Goal: Complete application form

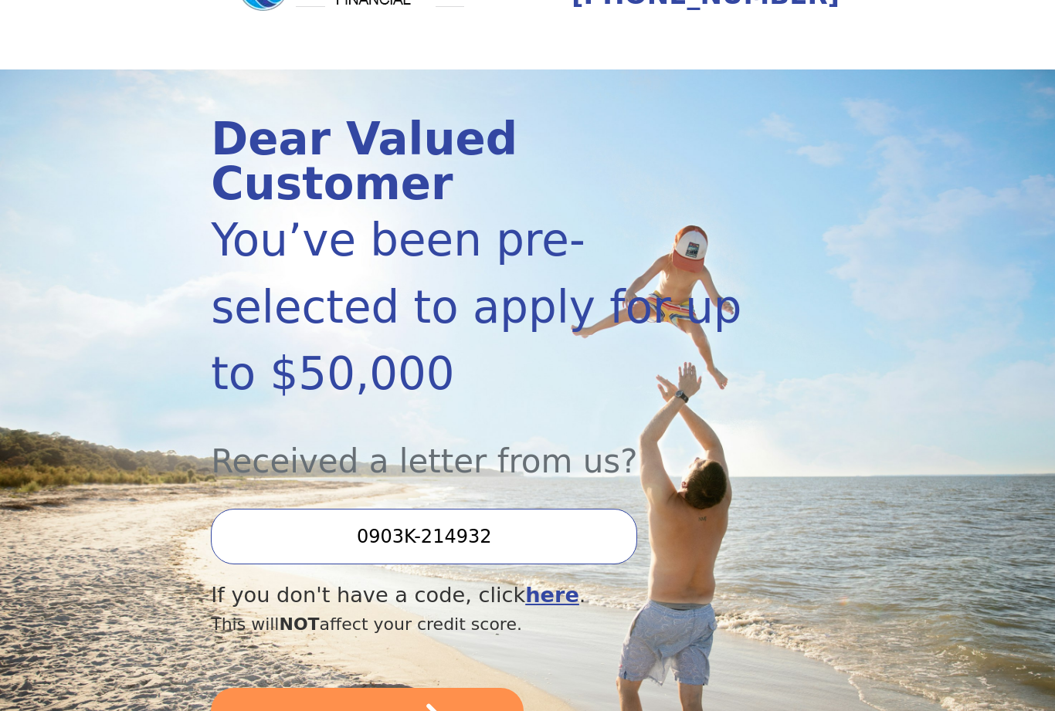
scroll to position [97, 0]
click at [254, 689] on button "SUBMIT" at bounding box center [367, 724] width 313 height 71
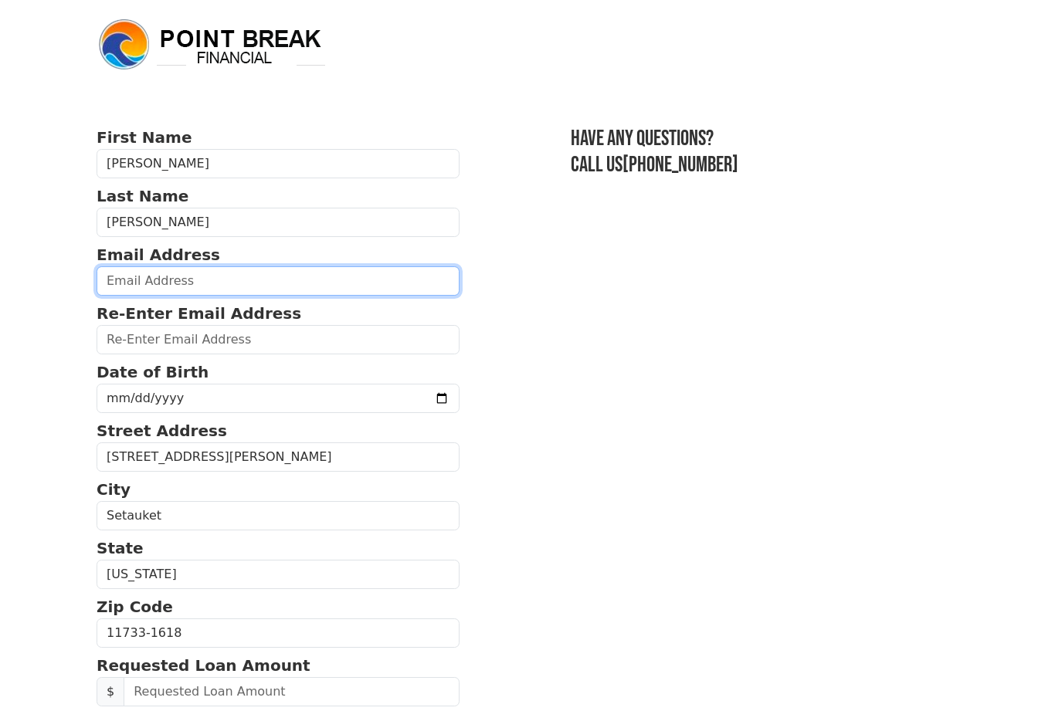
click at [124, 282] on input "email" at bounding box center [278, 280] width 363 height 29
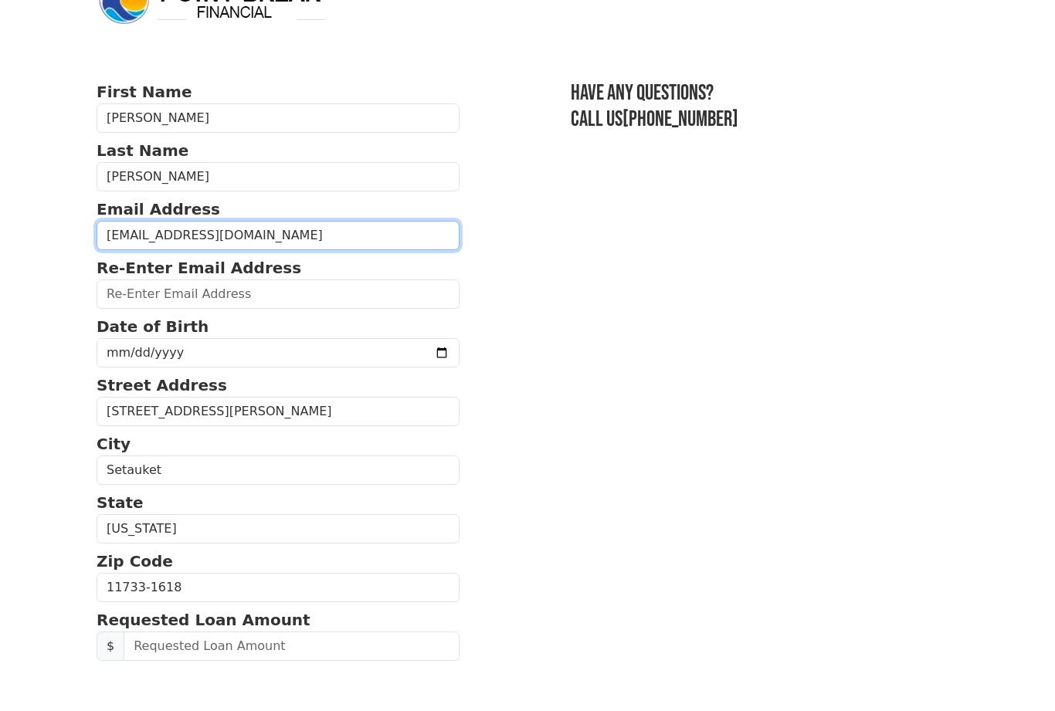
type input "[EMAIL_ADDRESS][DOMAIN_NAME]"
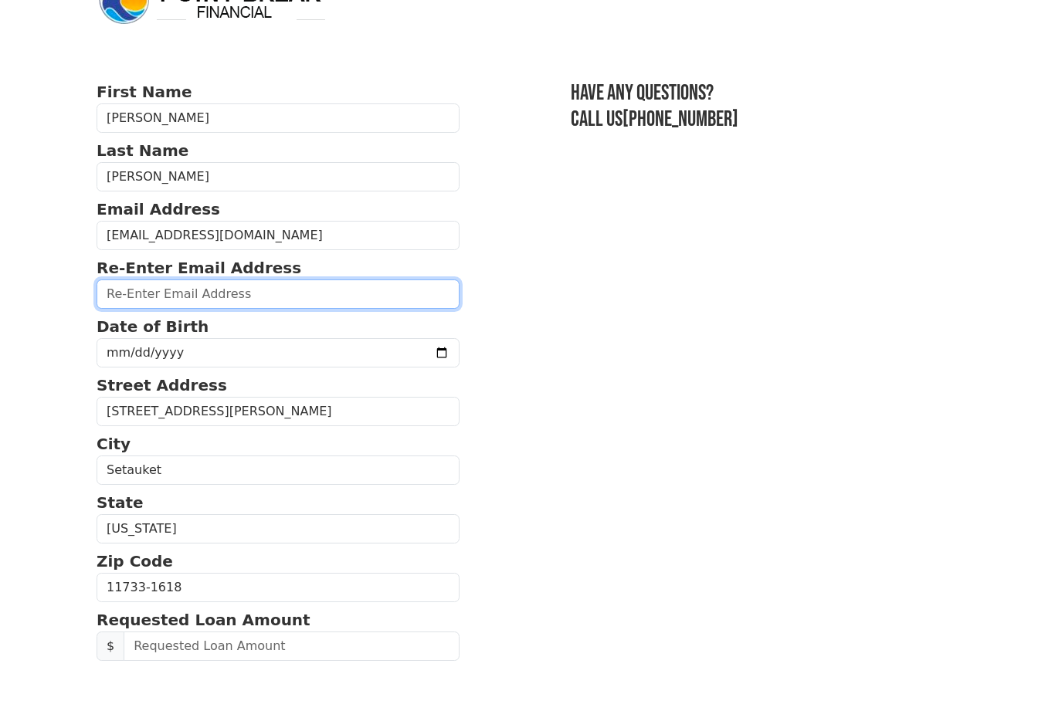
click at [125, 325] on input "email" at bounding box center [278, 339] width 363 height 29
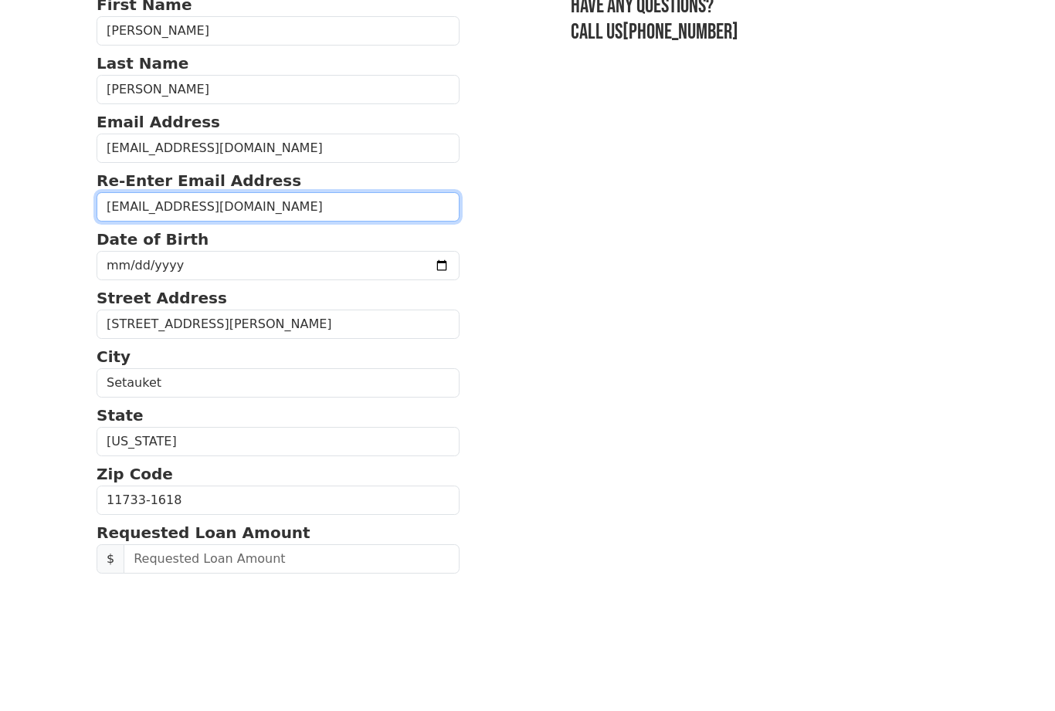
type input "[EMAIL_ADDRESS][DOMAIN_NAME]"
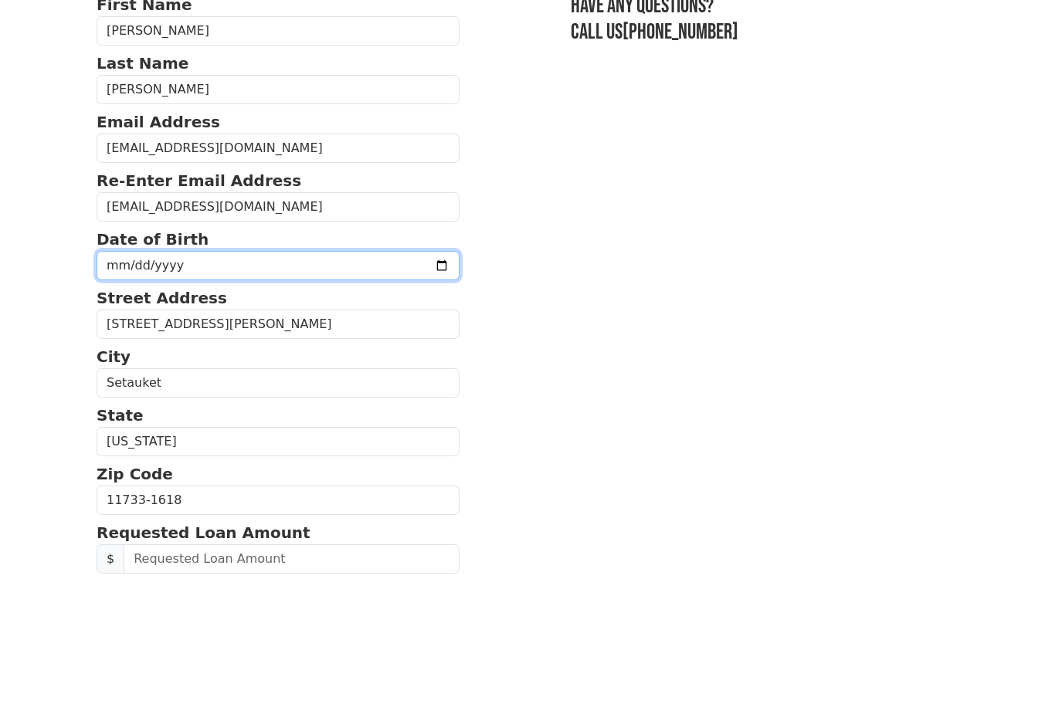
click at [119, 384] on input "date" at bounding box center [278, 398] width 363 height 29
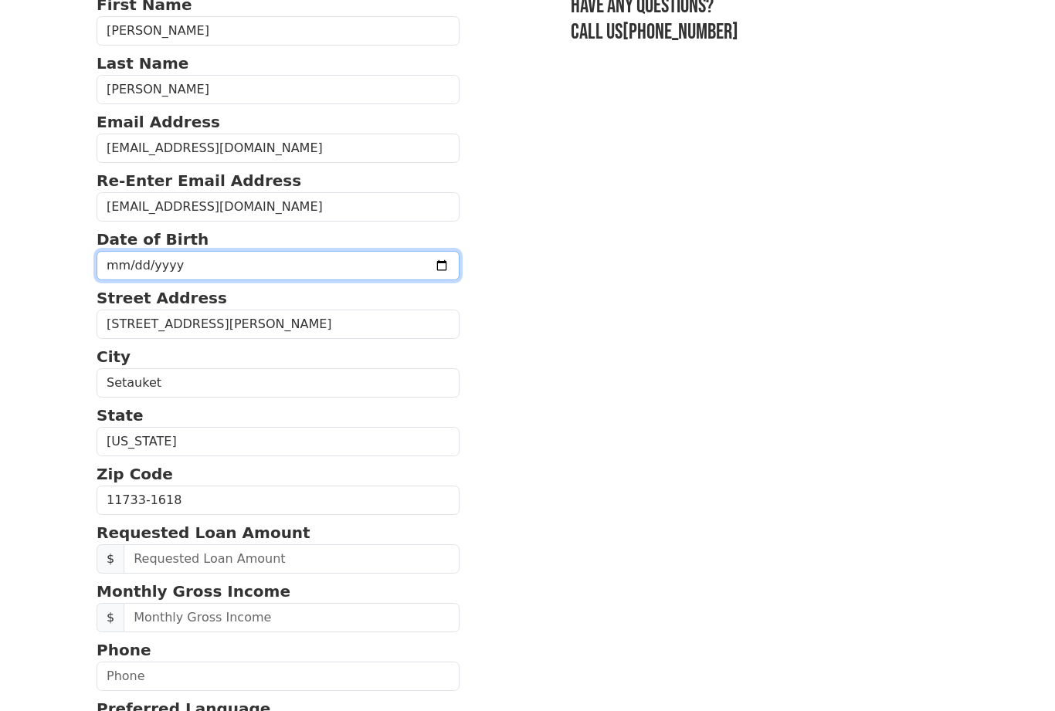
type input "[DATE]"
click at [264, 267] on input "[DATE]" at bounding box center [278, 265] width 363 height 29
type input "[DATE]"
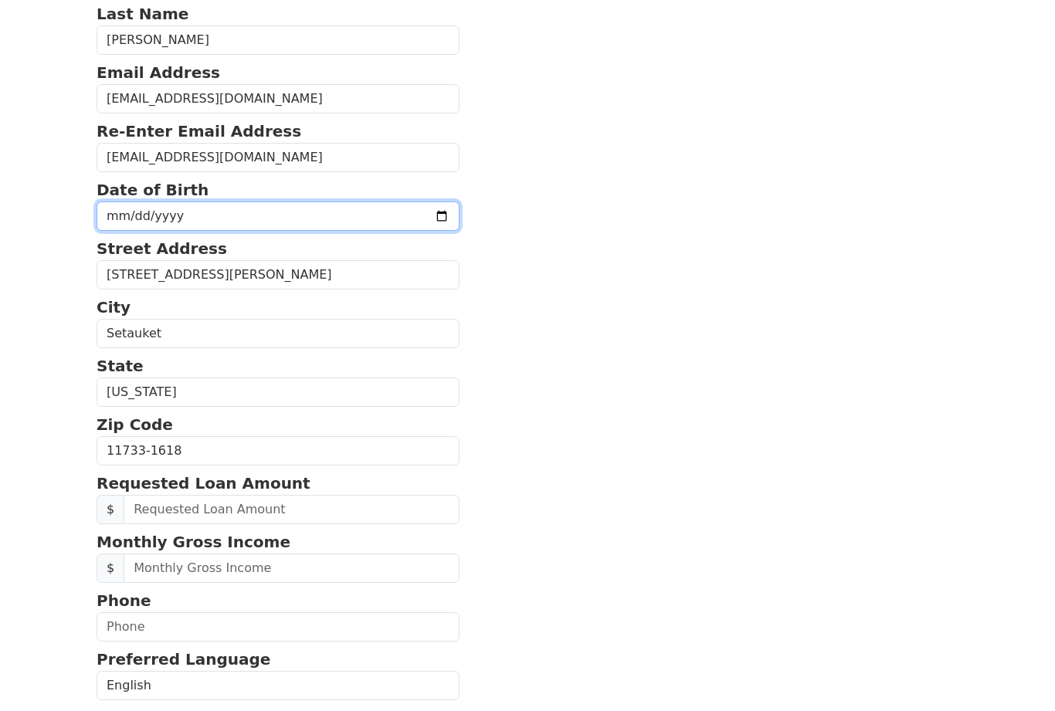
scroll to position [199, 0]
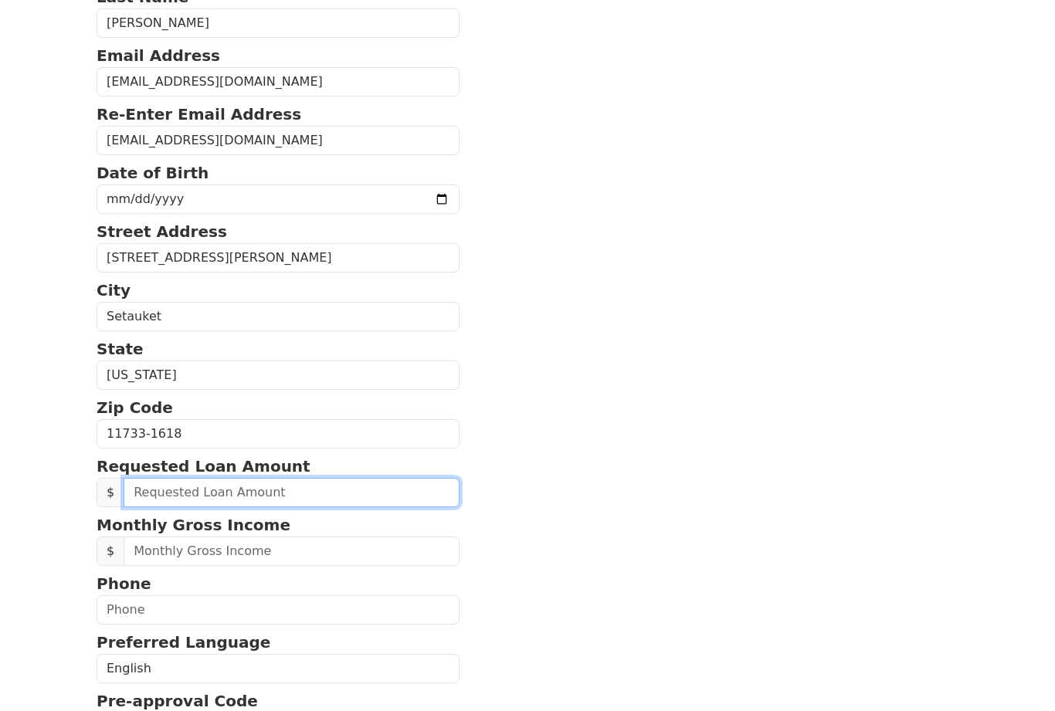
click at [158, 504] on input "text" at bounding box center [292, 493] width 336 height 29
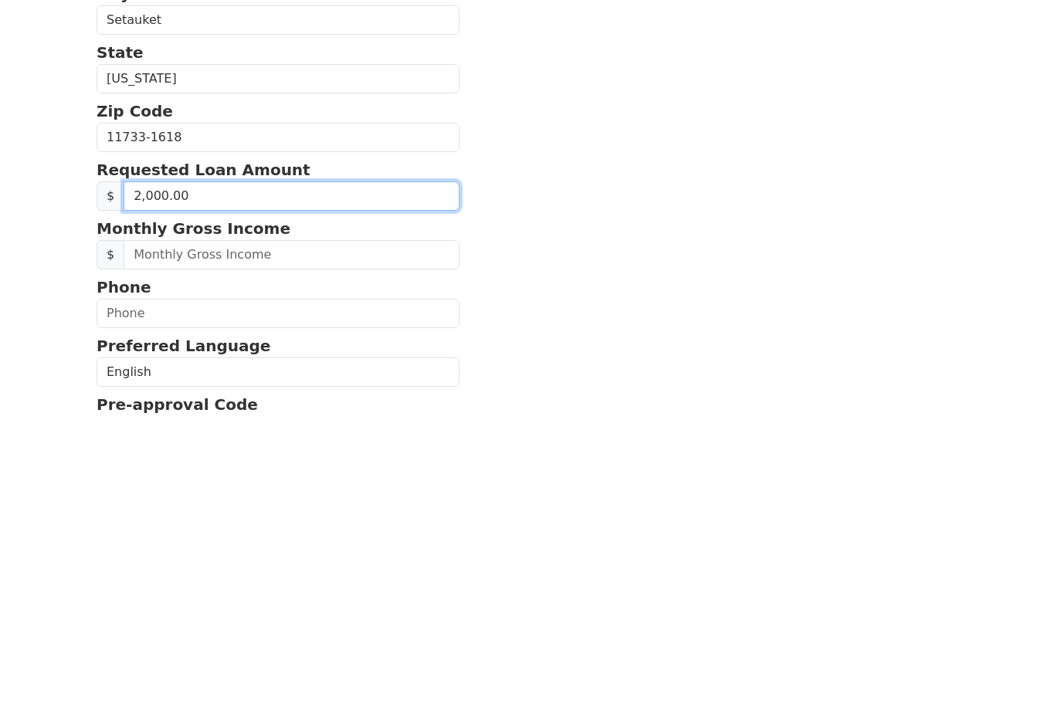
type input "20,000.00"
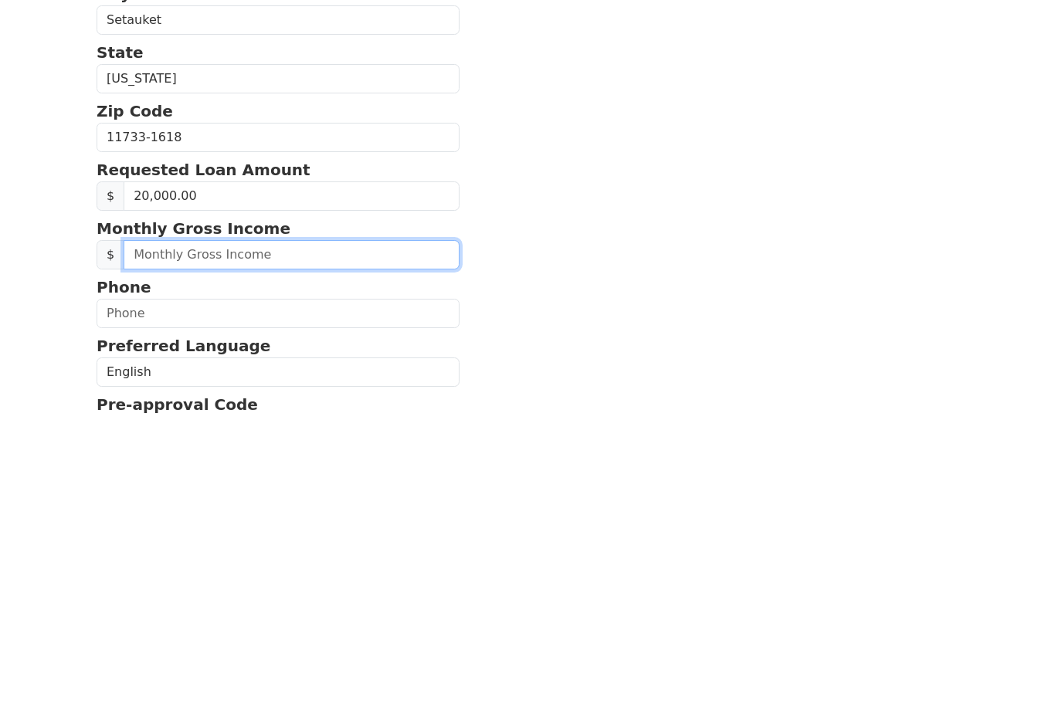
click at [160, 538] on input "text" at bounding box center [292, 552] width 336 height 29
type input "3,500.00"
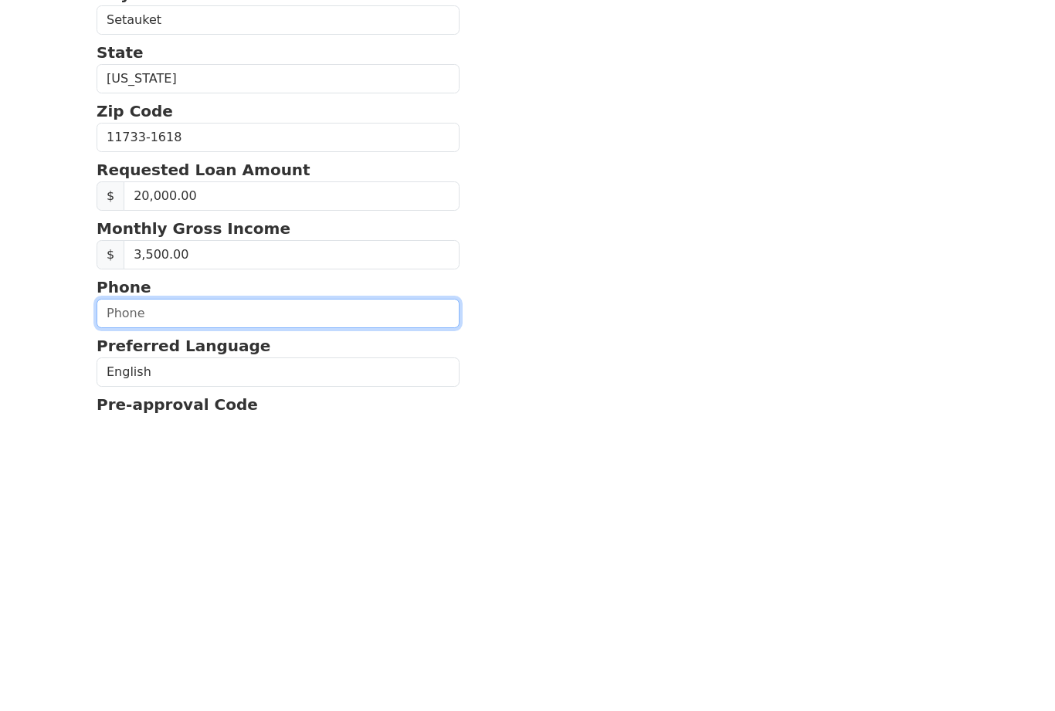
click at [130, 596] on input "text" at bounding box center [278, 610] width 363 height 29
type input "[PHONE_NUMBER]"
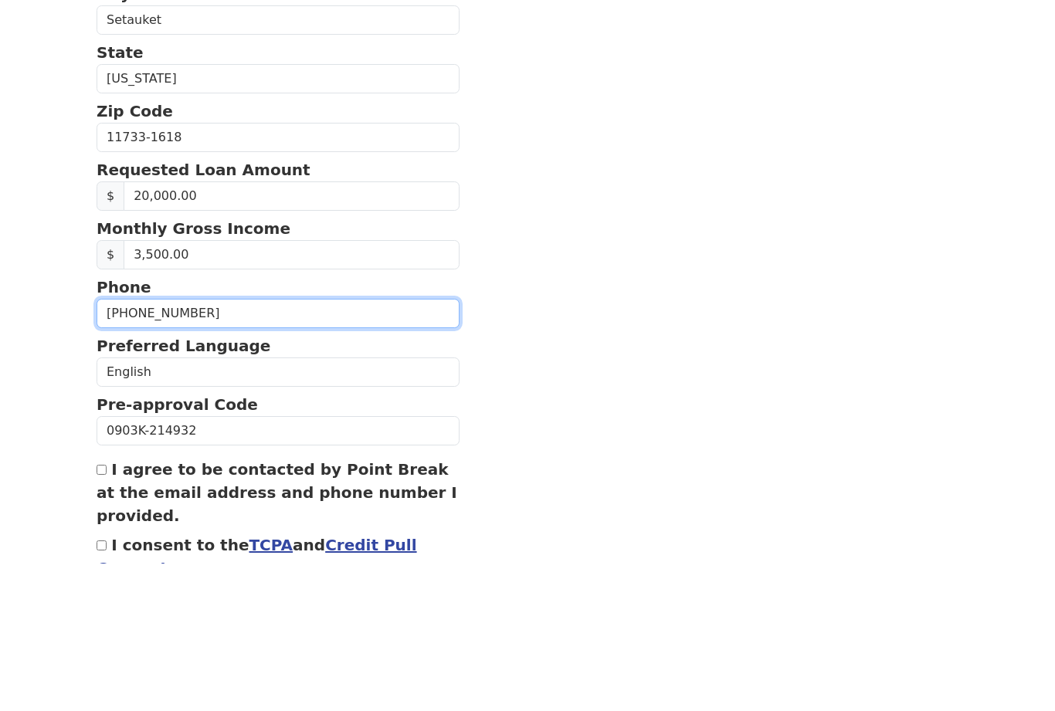
scroll to position [349, 0]
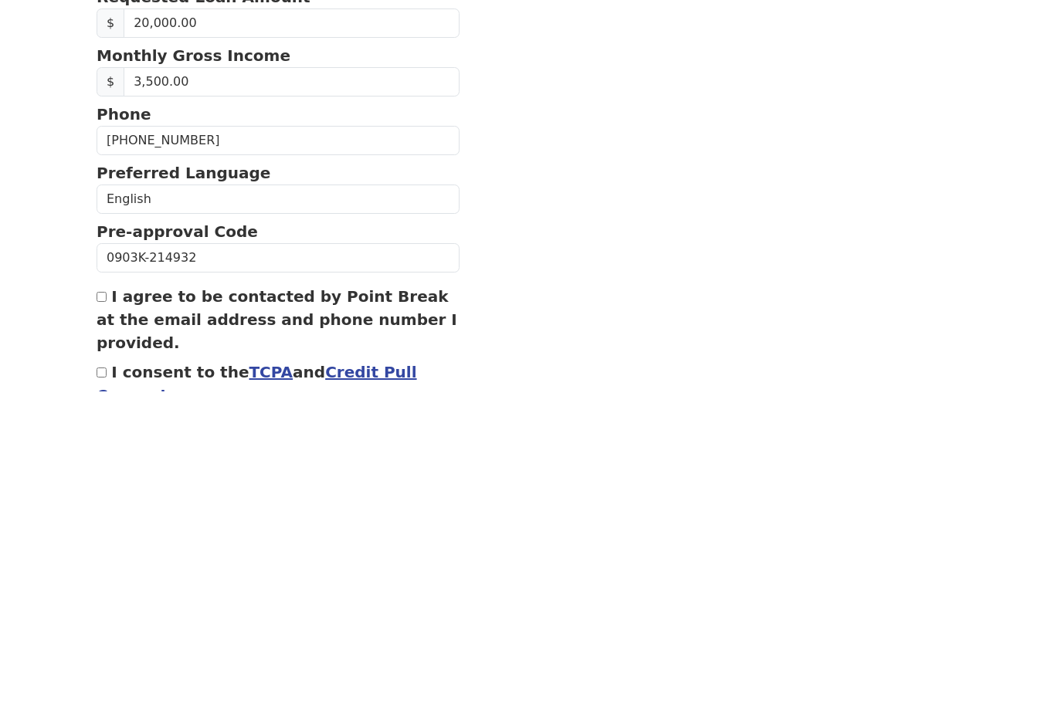
click at [89, 290] on div "First Name [PERSON_NAME] Last Name [PERSON_NAME] Email Address [EMAIL_ADDRESS][…" at bounding box center [527, 241] width 881 height 1181
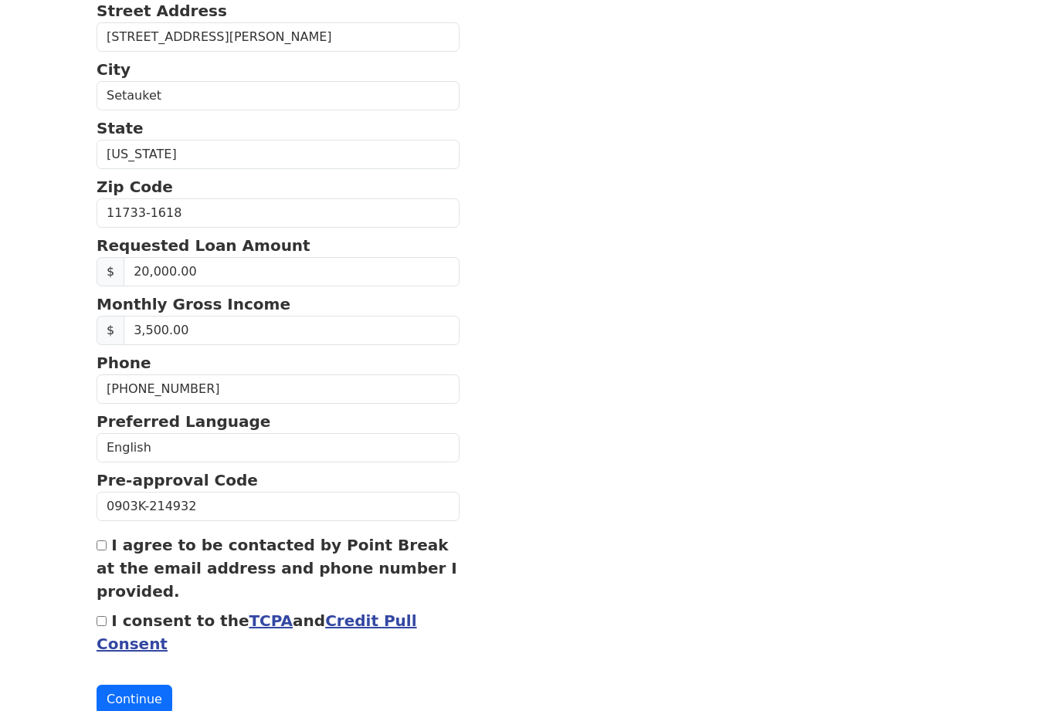
click at [102, 541] on input "I agree to be contacted by Point Break at the email address and phone number I …" at bounding box center [102, 546] width 10 height 10
checkbox input "true"
click at [100, 626] on input "I consent to the TCPA and Credit Pull Consent" at bounding box center [102, 621] width 10 height 10
checkbox input "true"
click at [116, 701] on button "Continue" at bounding box center [135, 699] width 76 height 29
